Goal: Task Accomplishment & Management: Complete application form

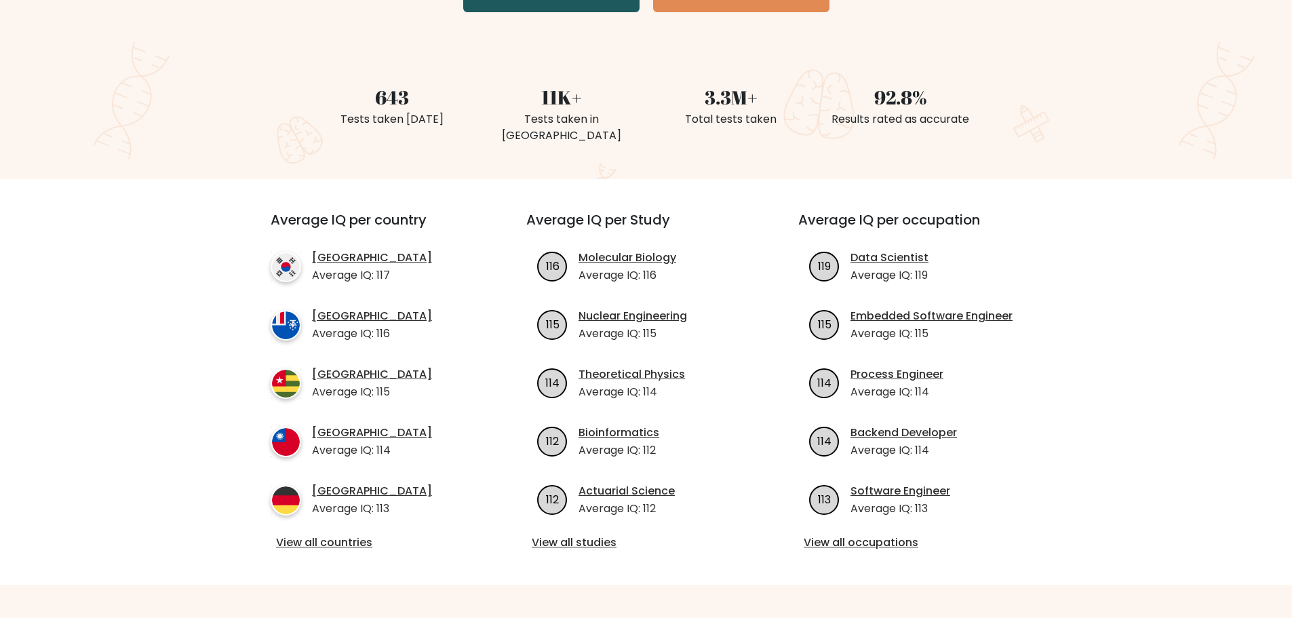
scroll to position [339, 0]
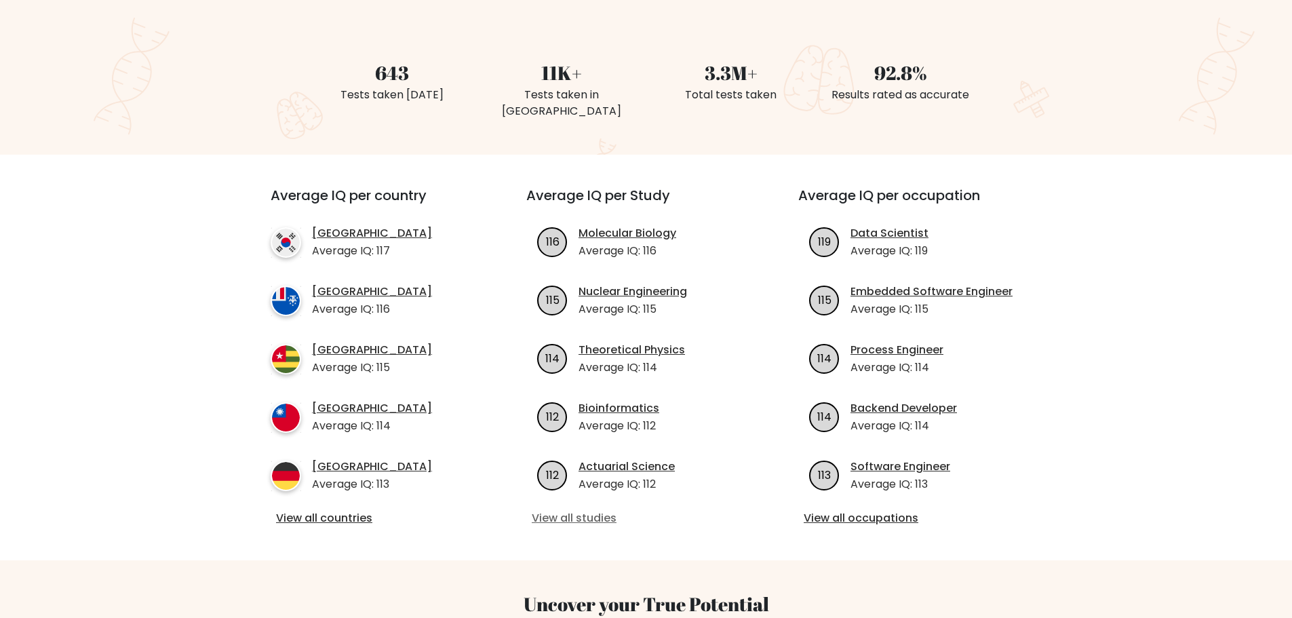
click at [593, 510] on link "View all studies" at bounding box center [646, 518] width 228 height 16
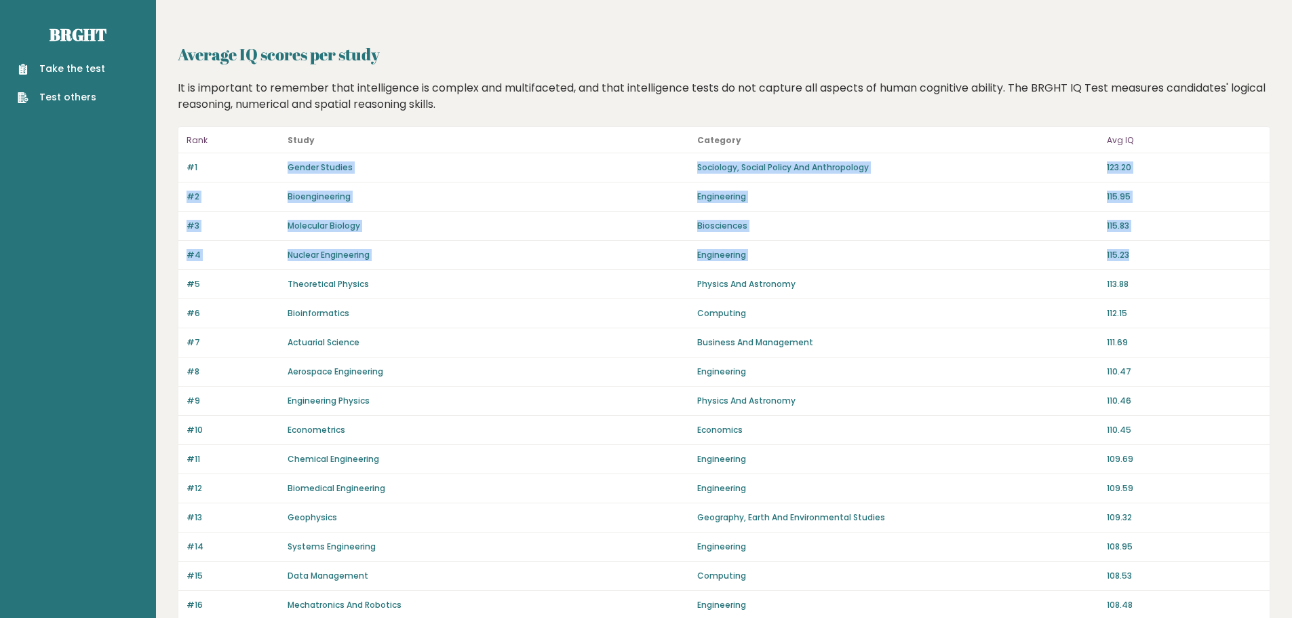
drag, startPoint x: 281, startPoint y: 170, endPoint x: 1179, endPoint y: 256, distance: 901.8
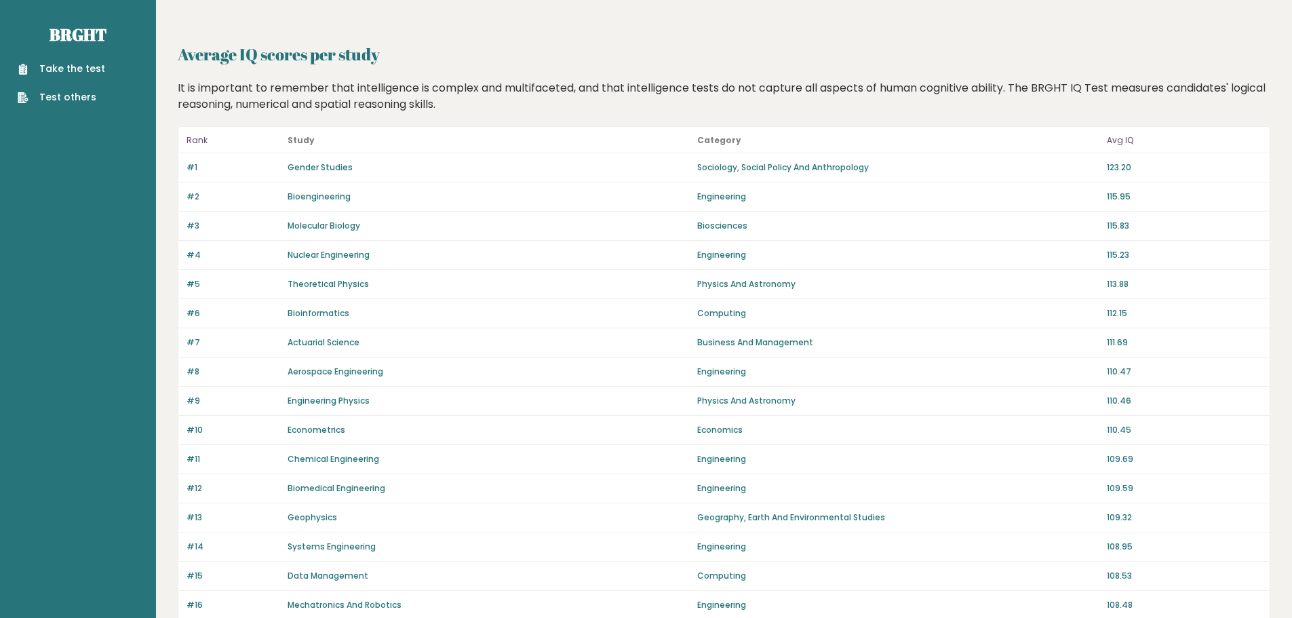
click at [71, 66] on link "Take the test" at bounding box center [61, 69] width 87 height 14
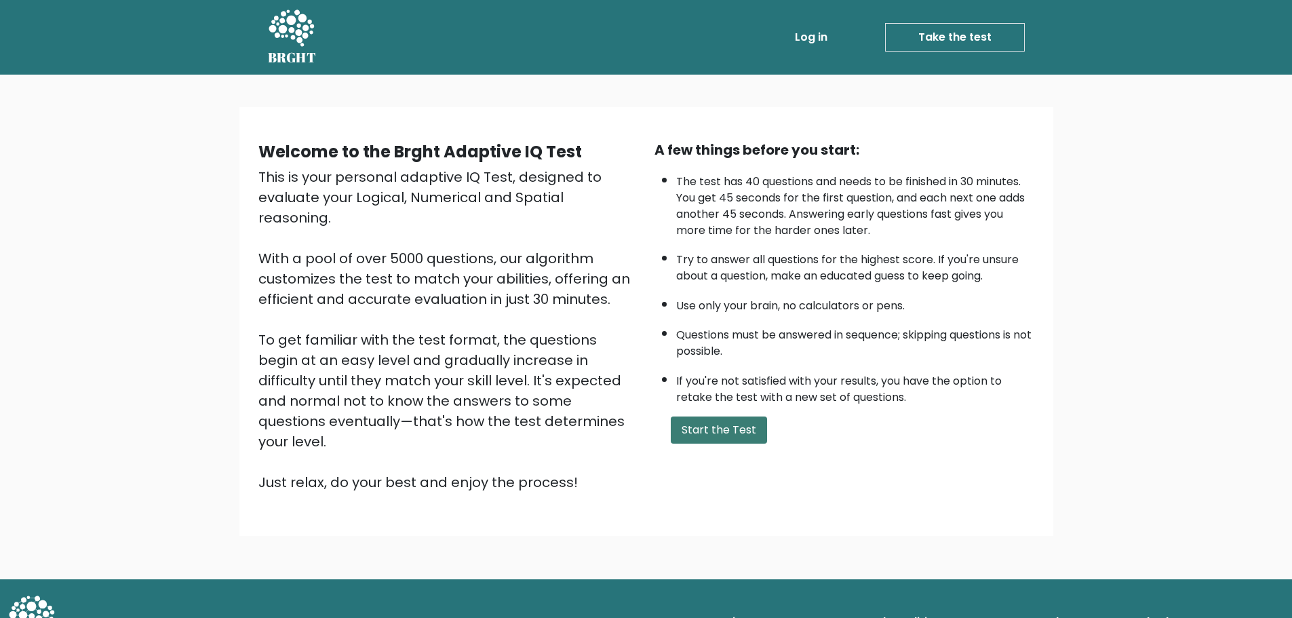
click at [726, 426] on button "Start the Test" at bounding box center [719, 429] width 96 height 27
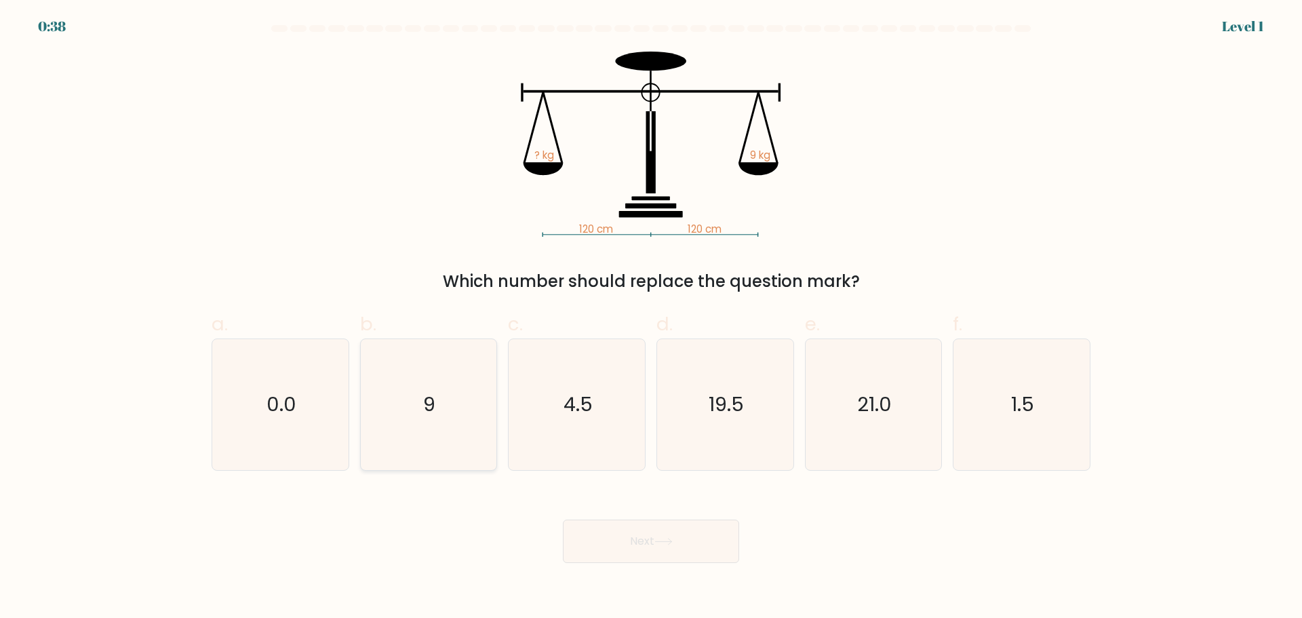
click at [443, 399] on icon "9" at bounding box center [428, 404] width 131 height 131
click at [651, 318] on input "b. 9" at bounding box center [651, 313] width 1 height 9
radio input "true"
click at [716, 537] on button "Next" at bounding box center [651, 540] width 176 height 43
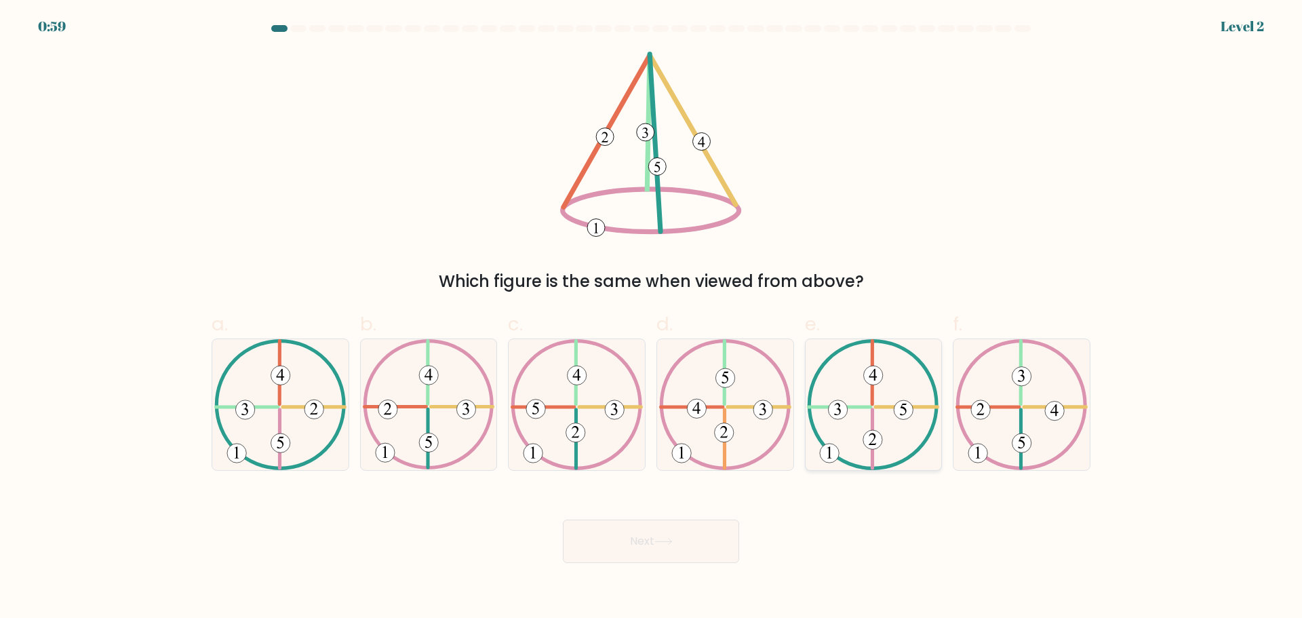
click at [881, 392] on icon at bounding box center [873, 404] width 132 height 131
click at [652, 318] on input "e." at bounding box center [651, 313] width 1 height 9
radio input "true"
click at [663, 534] on button "Next" at bounding box center [651, 540] width 176 height 43
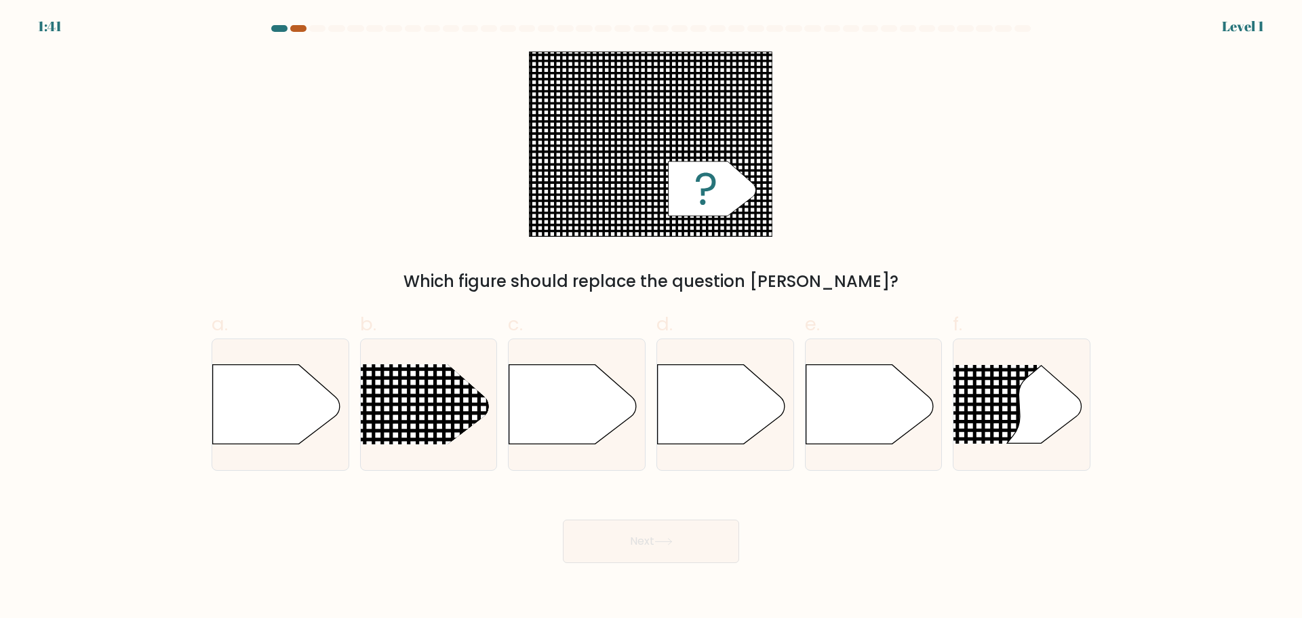
click at [302, 26] on div at bounding box center [298, 28] width 16 height 7
click at [268, 28] on div at bounding box center [650, 31] width 895 height 12
drag, startPoint x: 276, startPoint y: 28, endPoint x: 285, endPoint y: 28, distance: 9.5
click at [277, 28] on div at bounding box center [279, 28] width 16 height 7
click at [299, 28] on div at bounding box center [298, 28] width 16 height 7
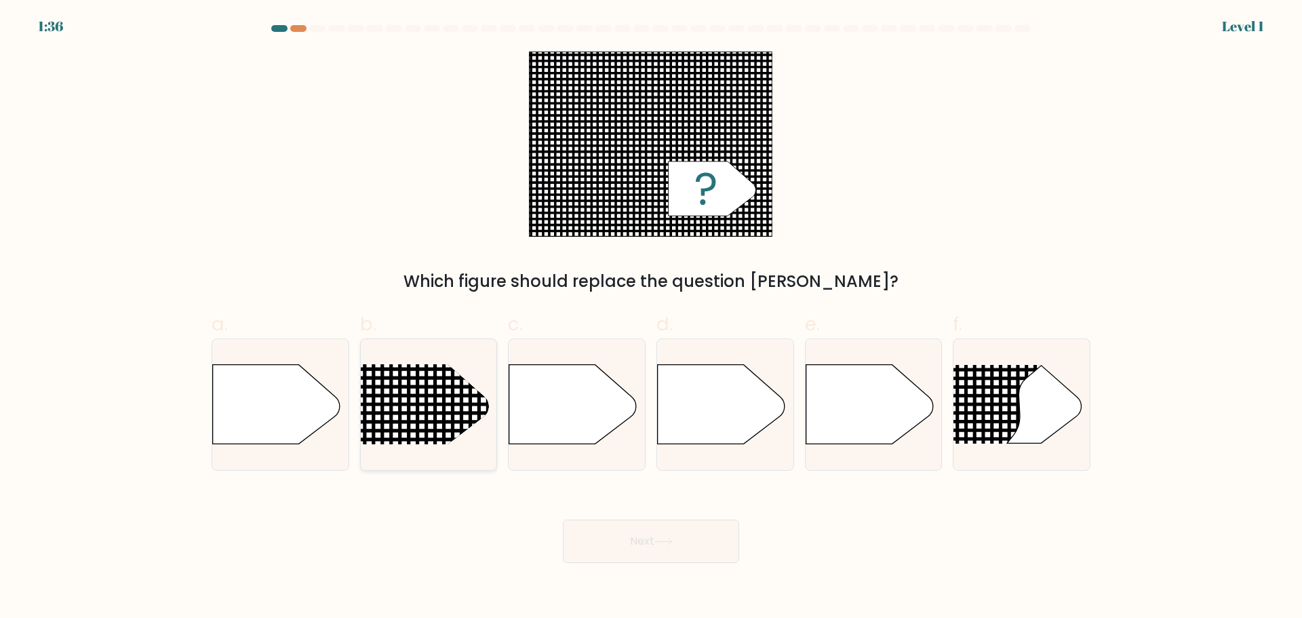
click at [405, 391] on rect at bounding box center [335, 339] width 354 height 269
click at [651, 318] on input "b." at bounding box center [651, 313] width 1 height 9
radio input "true"
click at [658, 546] on button "Next" at bounding box center [651, 540] width 176 height 43
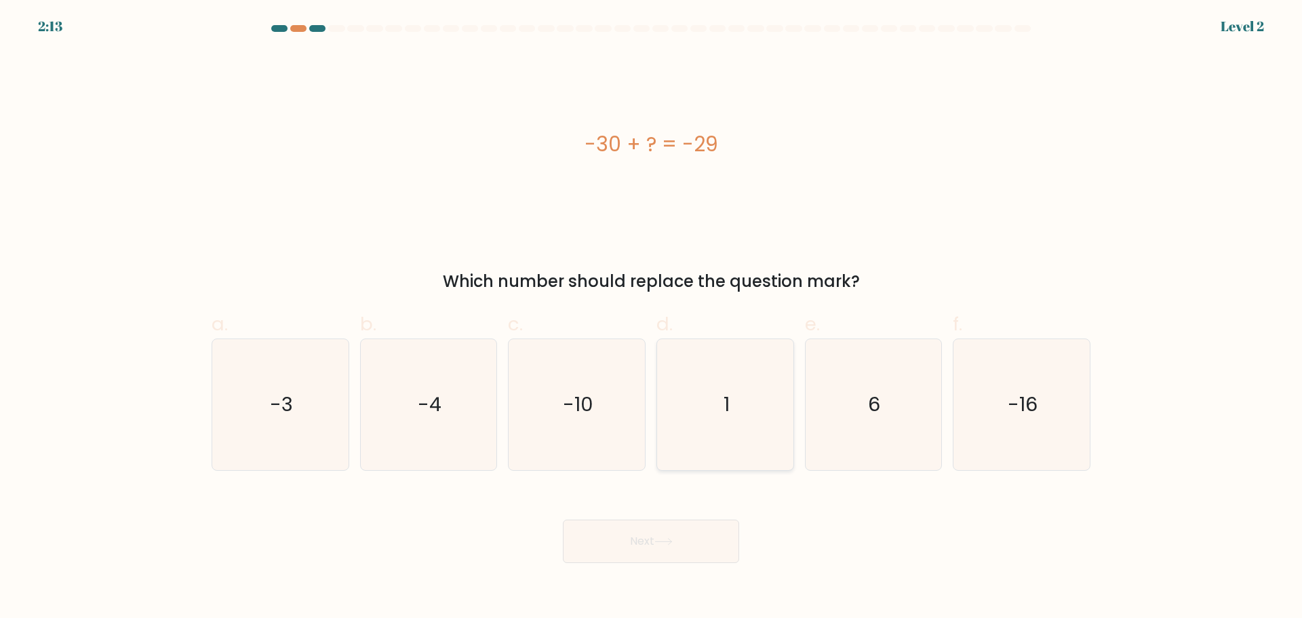
drag, startPoint x: 716, startPoint y: 350, endPoint x: 700, endPoint y: 417, distance: 68.9
click at [717, 350] on icon "1" at bounding box center [725, 404] width 131 height 131
click at [652, 318] on input "d. 1" at bounding box center [651, 313] width 1 height 9
radio input "true"
click at [662, 541] on icon at bounding box center [663, 541] width 16 height 6
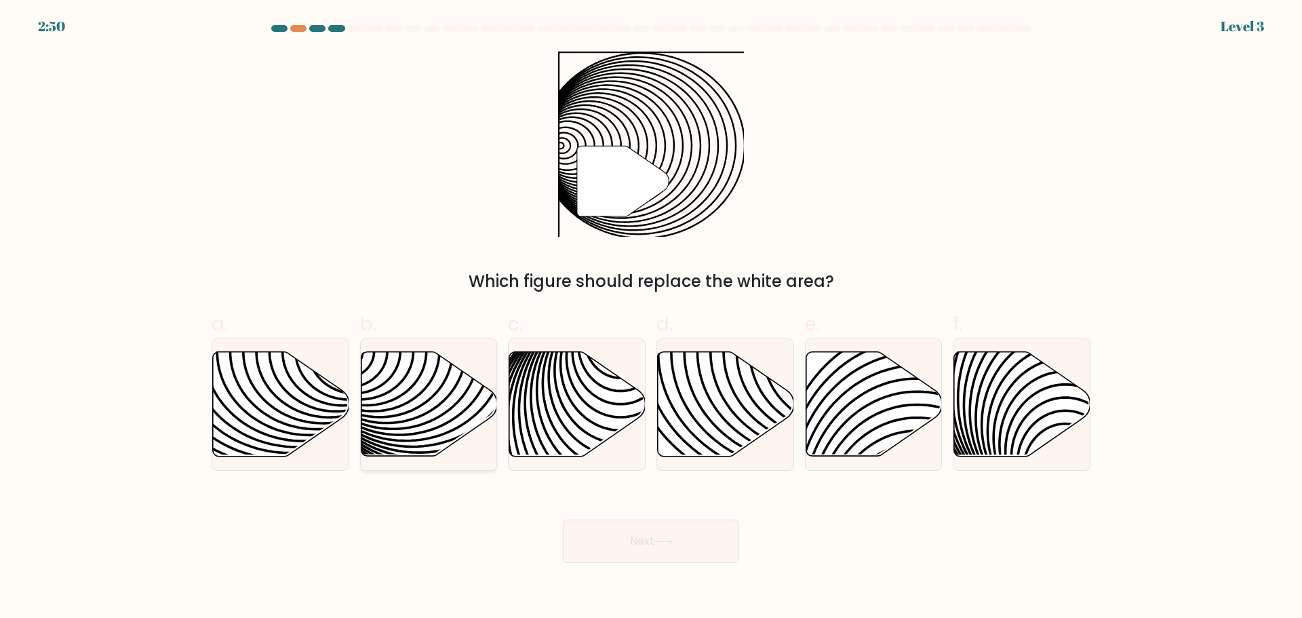
click at [423, 356] on icon at bounding box center [429, 403] width 136 height 104
click at [651, 318] on input "b." at bounding box center [651, 313] width 1 height 9
radio input "true"
click at [617, 540] on button "Next" at bounding box center [651, 540] width 176 height 43
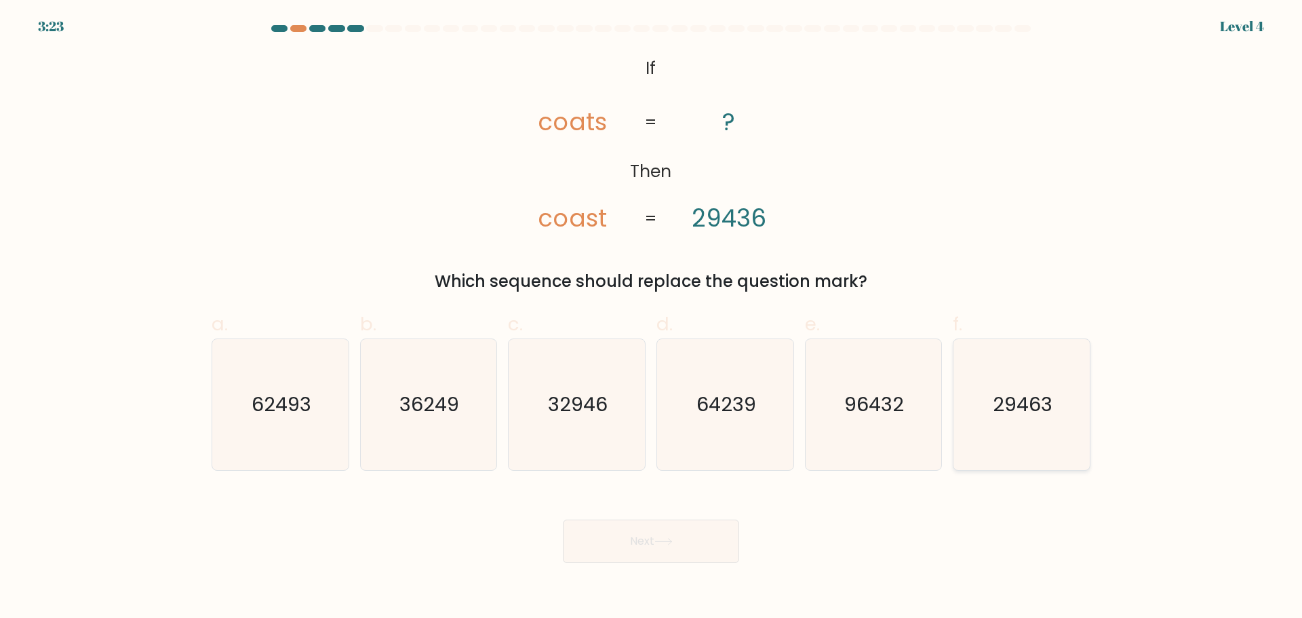
click at [1015, 403] on text "29463" at bounding box center [1023, 404] width 60 height 27
click at [652, 318] on input "f. 29463" at bounding box center [651, 313] width 1 height 9
radio input "true"
click at [526, 565] on body "3:23 Level 4 If" at bounding box center [651, 309] width 1302 height 618
click at [570, 546] on button "Next" at bounding box center [651, 540] width 176 height 43
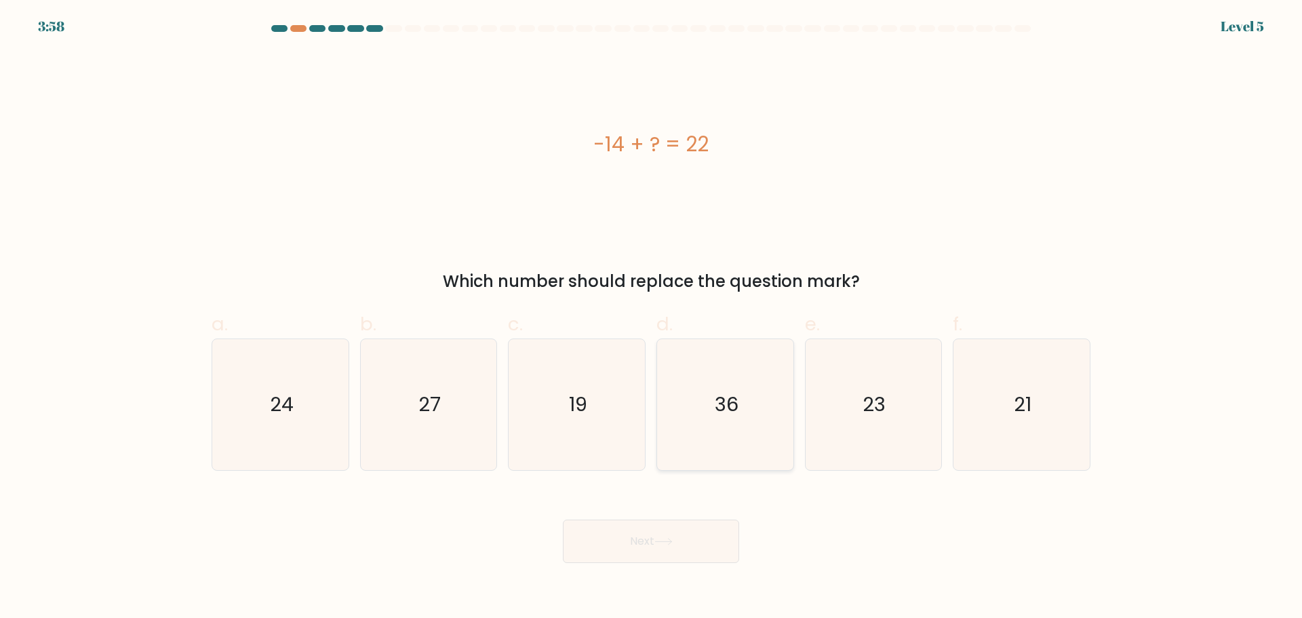
click at [739, 407] on icon "36" at bounding box center [725, 404] width 131 height 131
click at [652, 318] on input "d. 36" at bounding box center [651, 313] width 1 height 9
radio input "true"
click at [702, 523] on button "Next" at bounding box center [651, 540] width 176 height 43
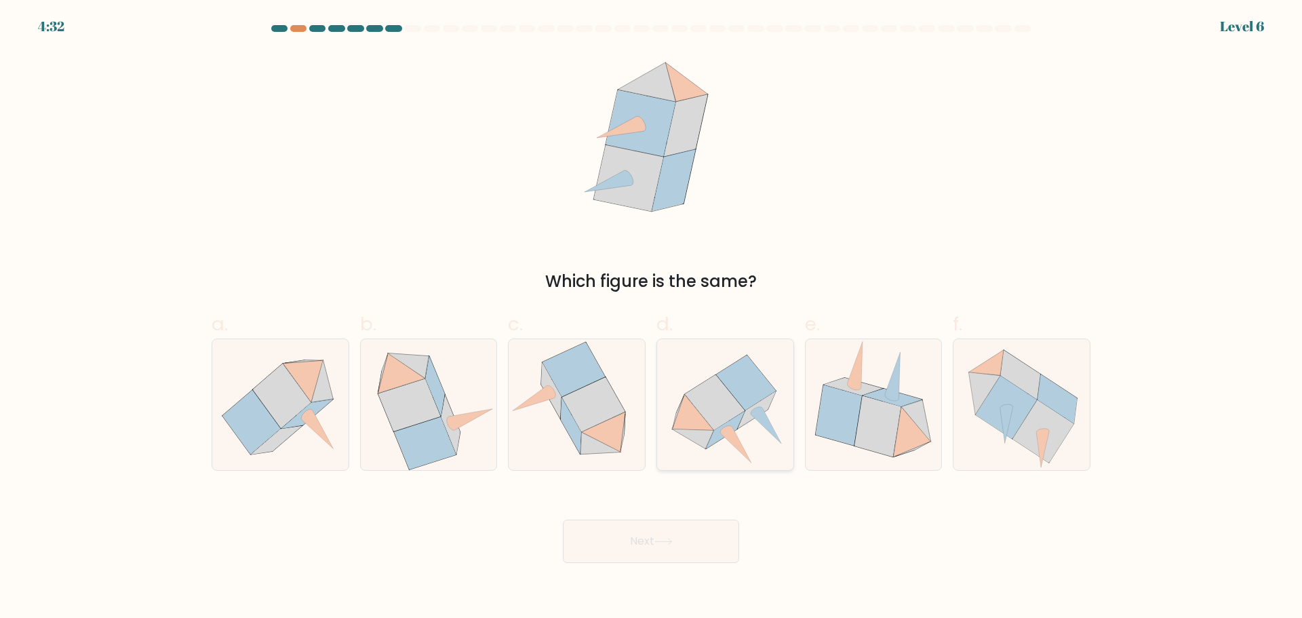
click at [686, 424] on icon at bounding box center [692, 412] width 41 height 36
click at [652, 318] on input "d." at bounding box center [651, 313] width 1 height 9
radio input "true"
click at [645, 559] on button "Next" at bounding box center [651, 540] width 176 height 43
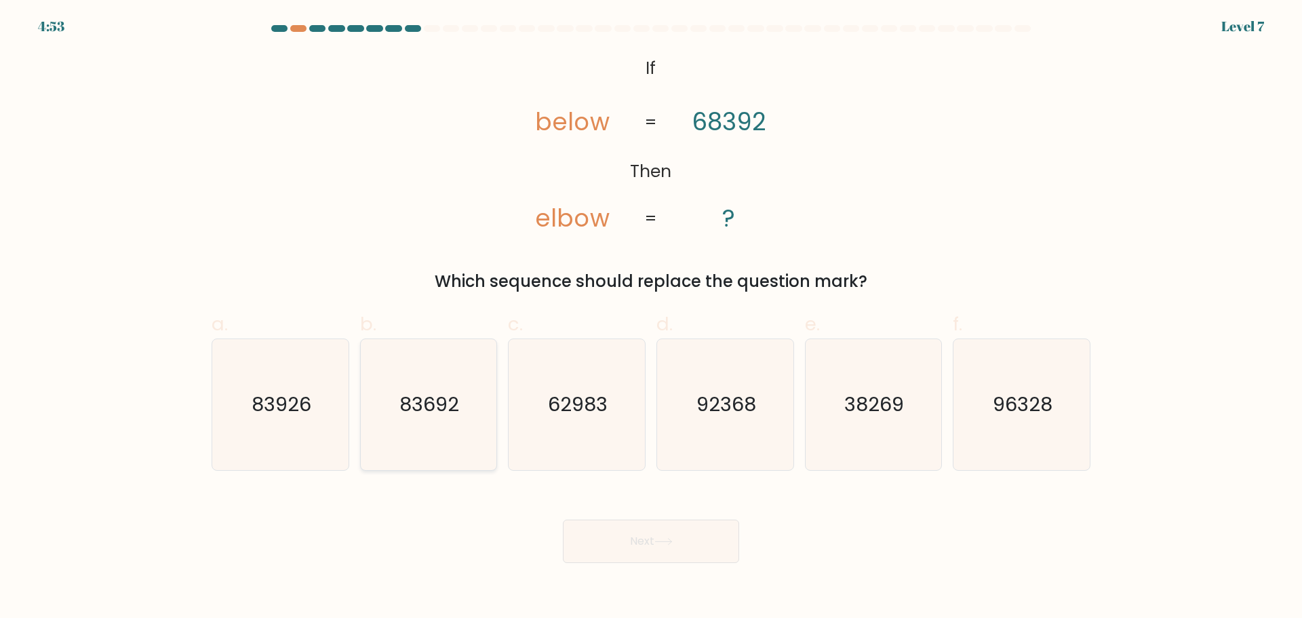
click at [458, 422] on icon "83692" at bounding box center [428, 404] width 131 height 131
click at [651, 318] on input "b. 83692" at bounding box center [651, 313] width 1 height 9
radio input "true"
click at [698, 562] on button "Next" at bounding box center [651, 540] width 176 height 43
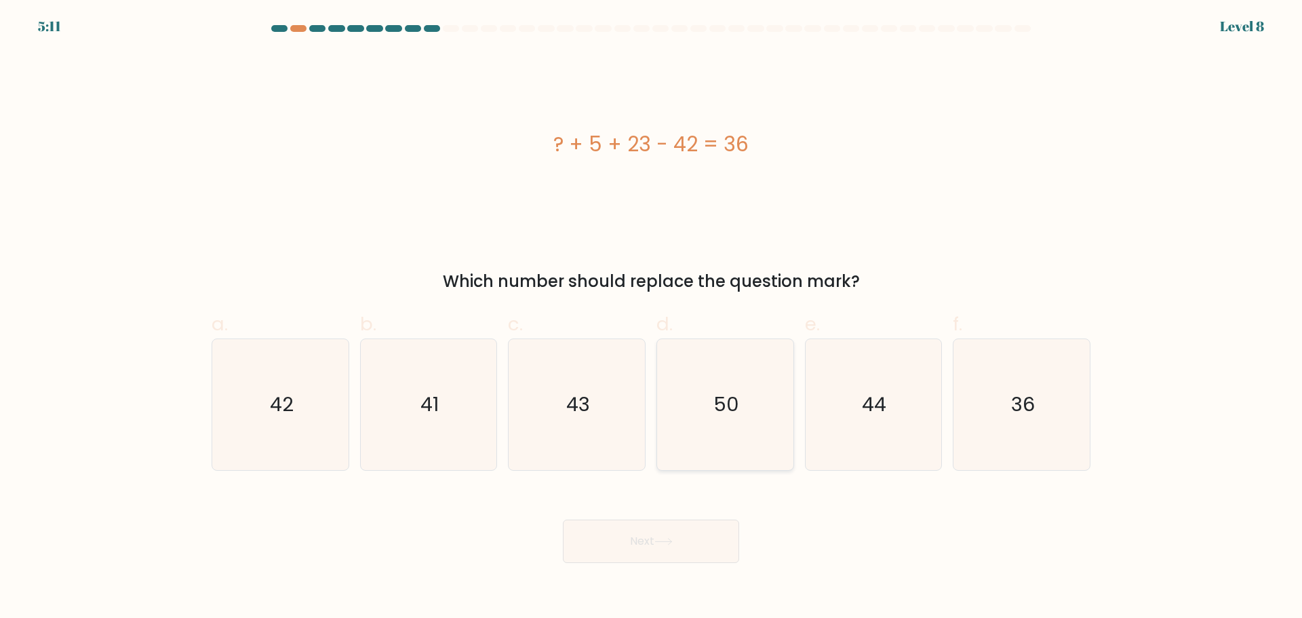
click at [753, 384] on icon "50" at bounding box center [725, 404] width 131 height 131
click at [652, 318] on input "d. 50" at bounding box center [651, 313] width 1 height 9
radio input "true"
click at [687, 544] on button "Next" at bounding box center [651, 540] width 176 height 43
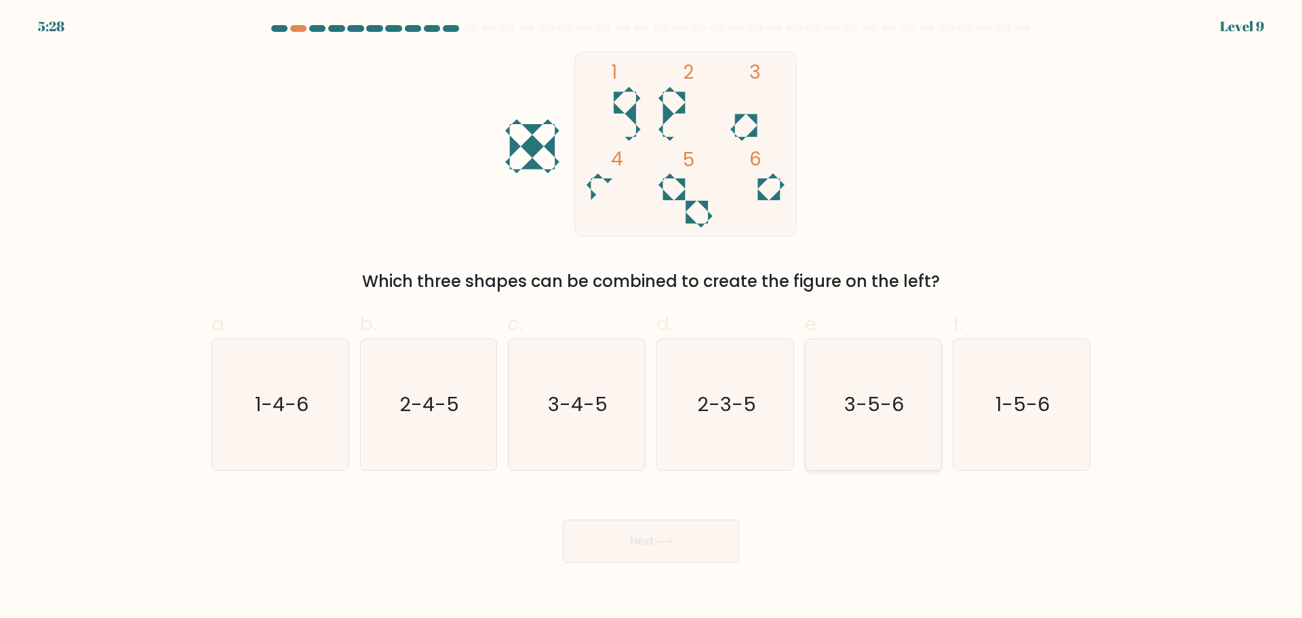
click at [851, 396] on text "3-5-6" at bounding box center [875, 404] width 60 height 27
click at [652, 318] on input "e. 3-5-6" at bounding box center [651, 313] width 1 height 9
radio input "true"
click at [671, 541] on icon at bounding box center [663, 541] width 16 height 6
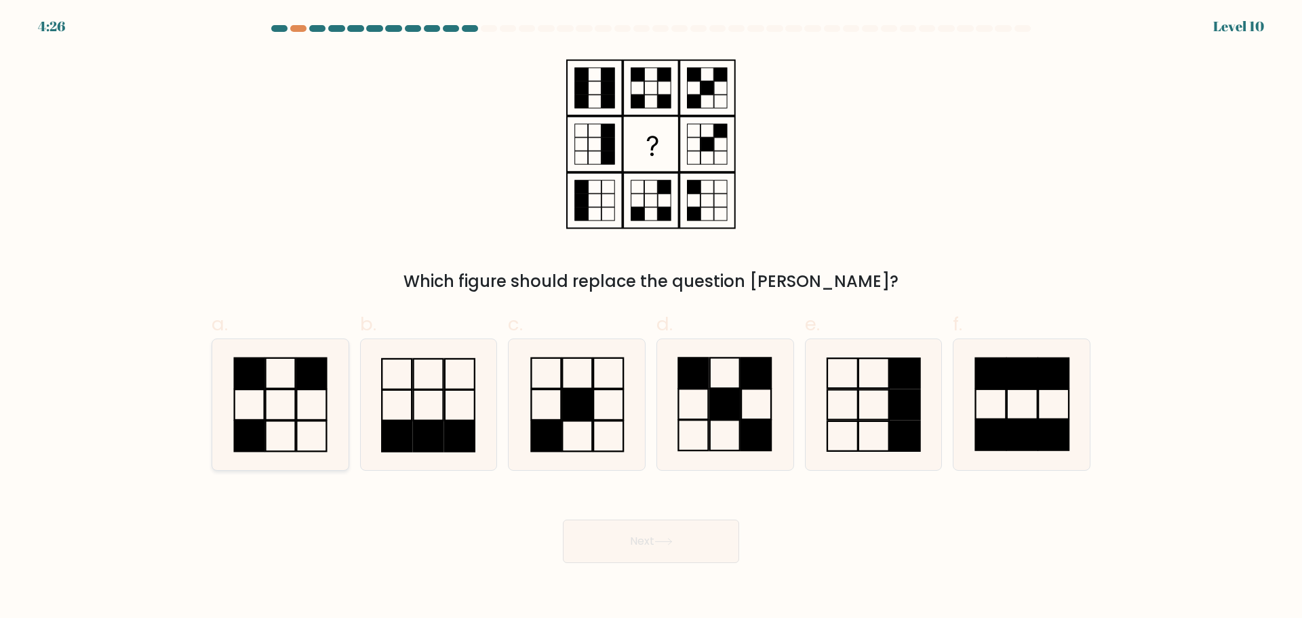
click at [272, 395] on icon at bounding box center [280, 404] width 131 height 131
click at [651, 318] on input "a." at bounding box center [651, 313] width 1 height 9
radio input "true"
click at [625, 543] on button "Next" at bounding box center [651, 540] width 176 height 43
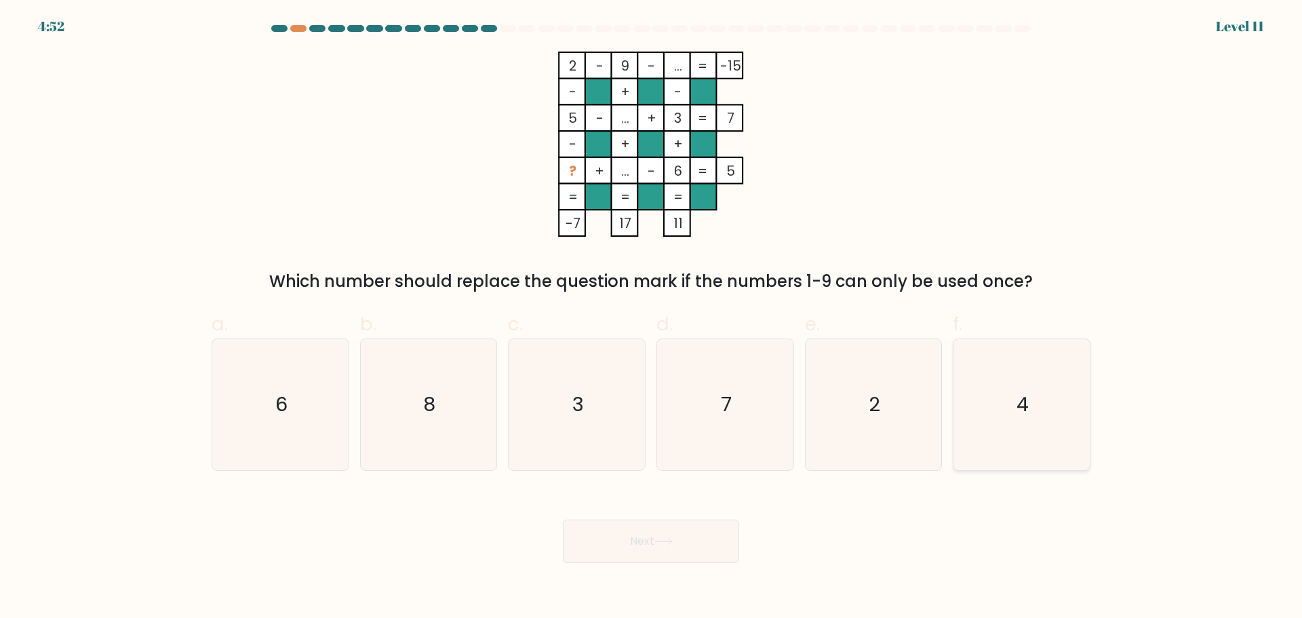
click at [1001, 401] on icon "4" at bounding box center [1021, 404] width 131 height 131
click at [652, 318] on input "f. 4" at bounding box center [651, 313] width 1 height 9
radio input "true"
click at [683, 558] on button "Next" at bounding box center [651, 540] width 176 height 43
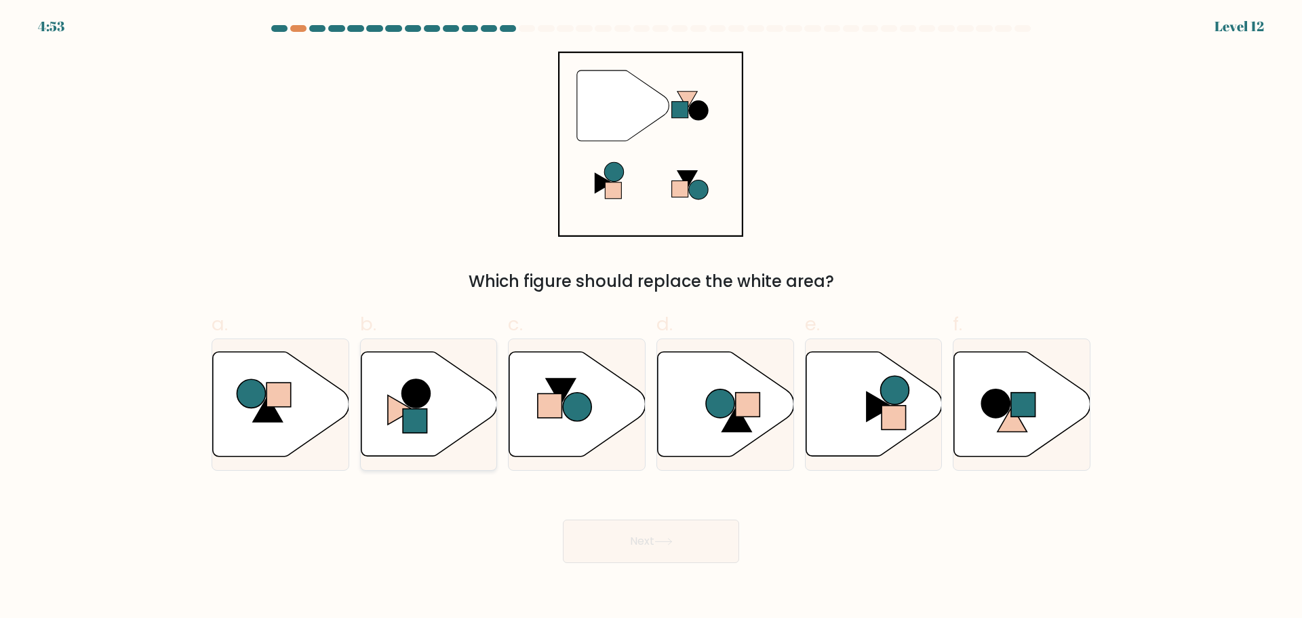
click at [397, 419] on icon at bounding box center [401, 409] width 26 height 29
click at [651, 318] on input "b." at bounding box center [651, 313] width 1 height 9
radio input "true"
click at [635, 534] on button "Next" at bounding box center [651, 540] width 176 height 43
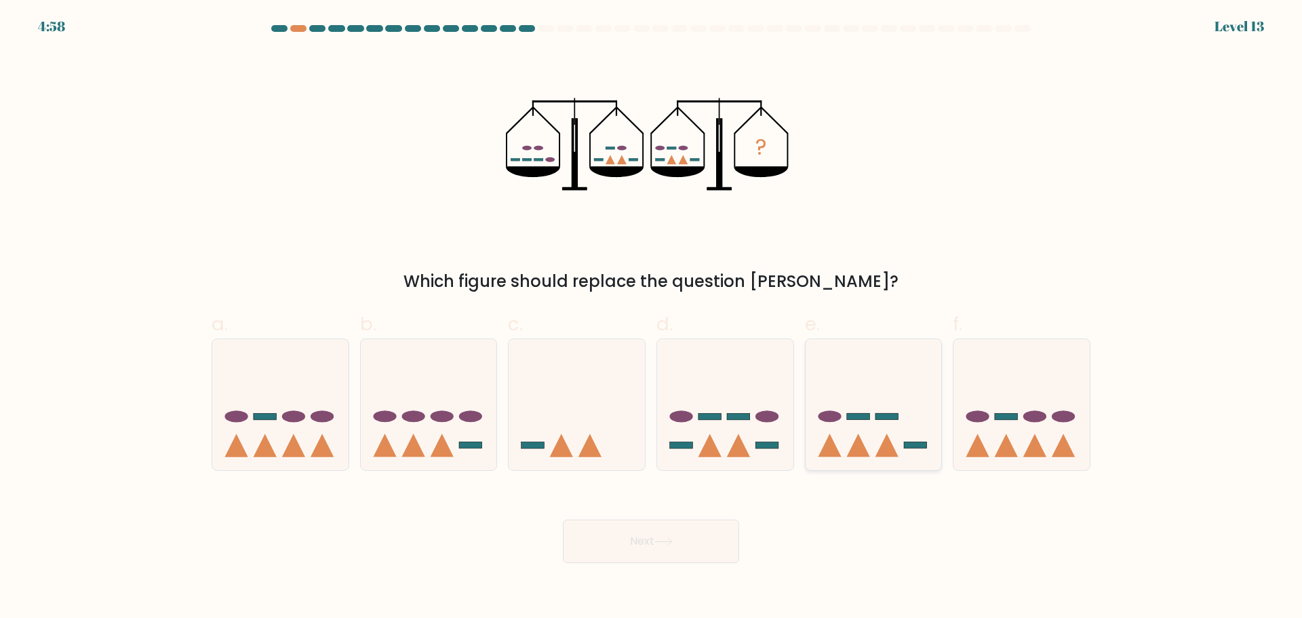
click at [866, 428] on icon at bounding box center [873, 404] width 136 height 113
click at [652, 318] on input "e." at bounding box center [651, 313] width 1 height 9
radio input "true"
click at [683, 544] on button "Next" at bounding box center [651, 540] width 176 height 43
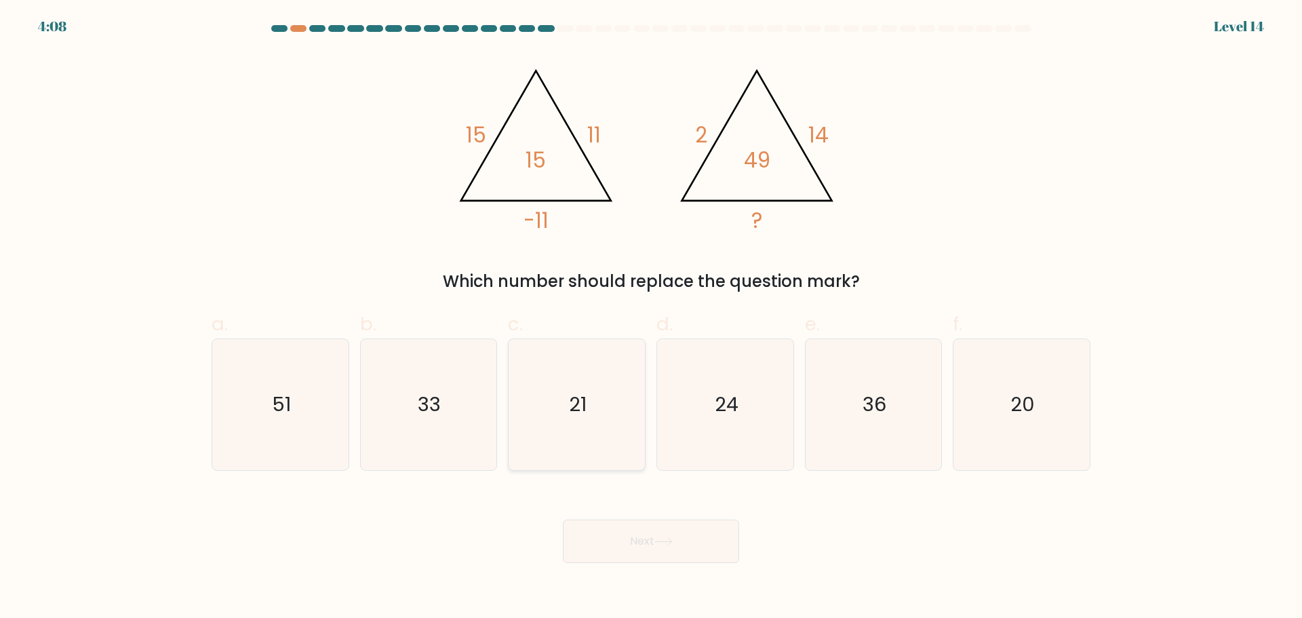
click at [570, 405] on text "21" at bounding box center [579, 404] width 18 height 27
click at [651, 318] on input "c. 21" at bounding box center [651, 313] width 1 height 9
radio input "true"
click at [633, 538] on button "Next" at bounding box center [651, 540] width 176 height 43
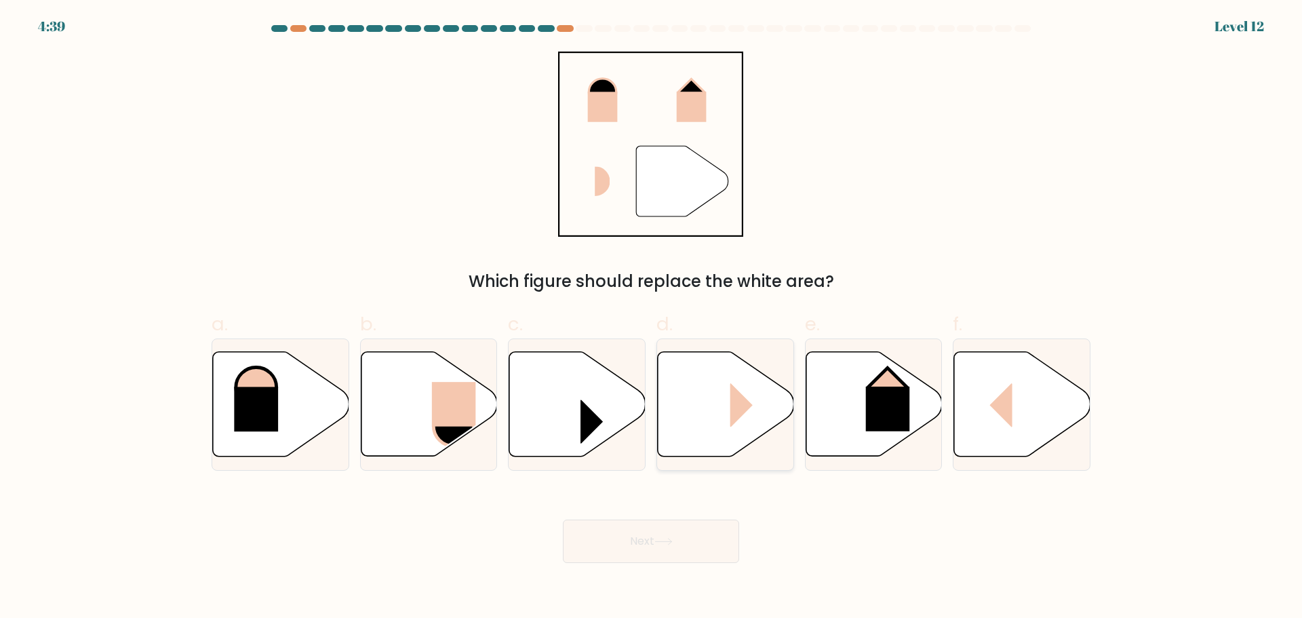
click at [730, 399] on icon at bounding box center [726, 403] width 136 height 104
click at [652, 318] on input "d." at bounding box center [651, 313] width 1 height 9
radio input "true"
click at [653, 540] on button "Next" at bounding box center [651, 540] width 176 height 43
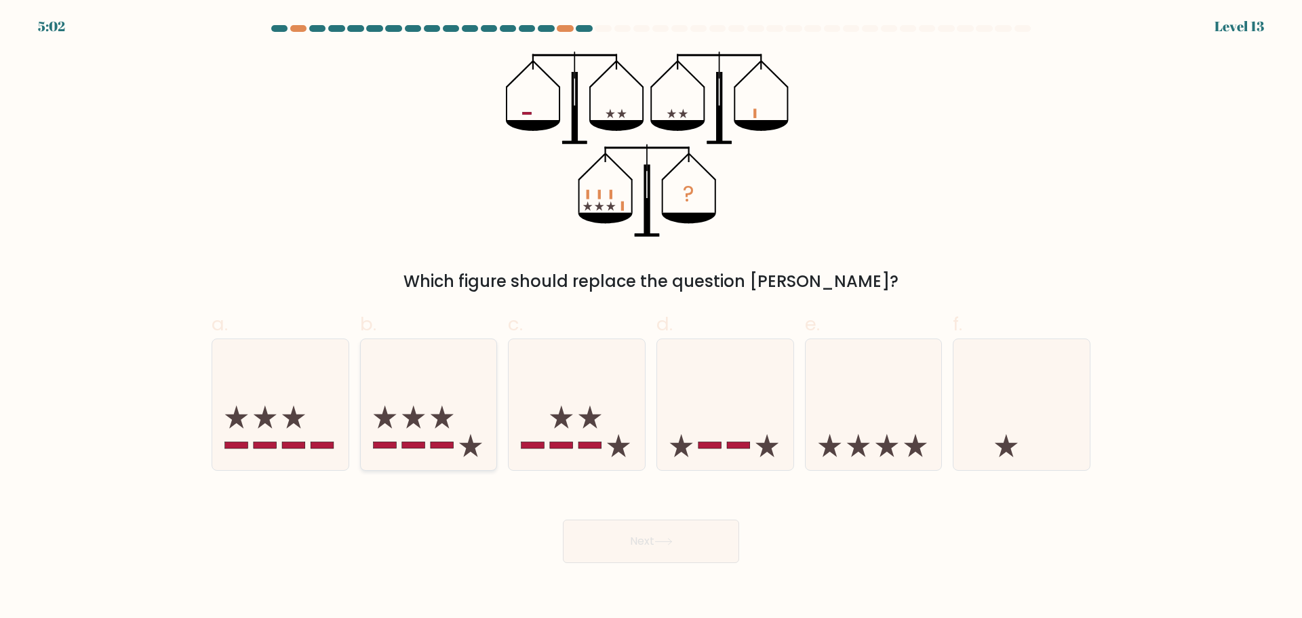
click at [439, 426] on icon at bounding box center [429, 404] width 136 height 113
click at [651, 318] on input "b." at bounding box center [651, 313] width 1 height 9
radio input "true"
click at [625, 541] on button "Next" at bounding box center [651, 540] width 176 height 43
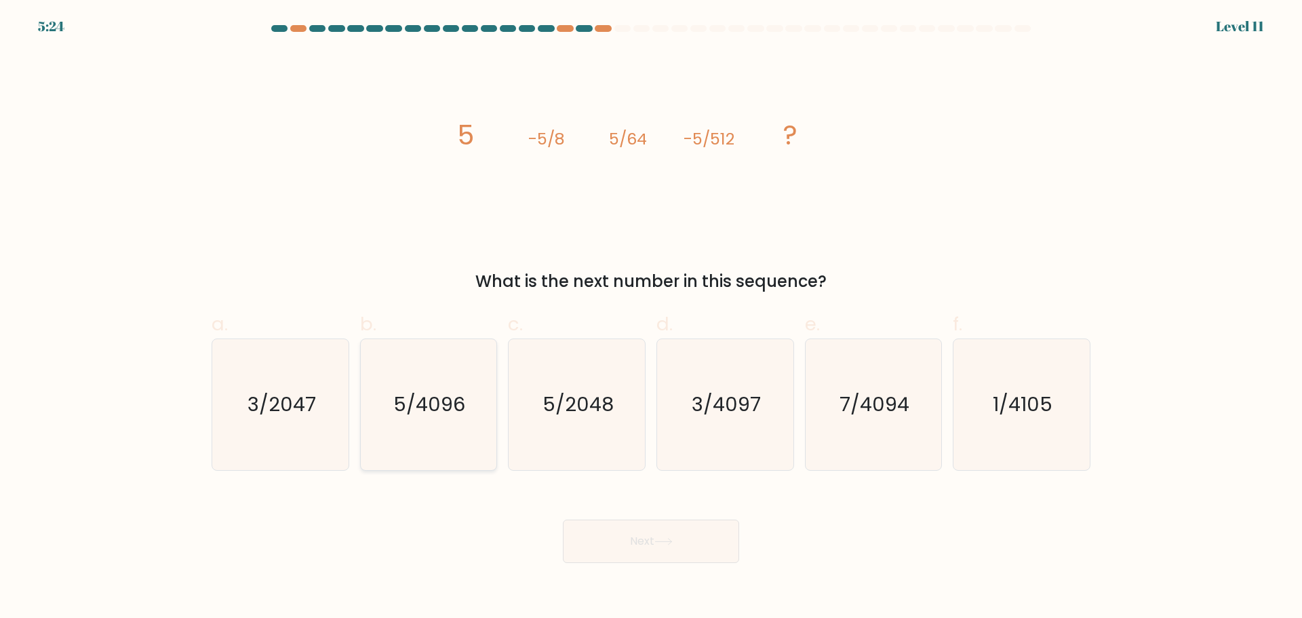
click at [450, 419] on icon "5/4096" at bounding box center [428, 404] width 131 height 131
click at [651, 318] on input "b. 5/4096" at bounding box center [651, 313] width 1 height 9
radio input "true"
click at [660, 551] on button "Next" at bounding box center [651, 540] width 176 height 43
